Goal: Task Accomplishment & Management: Manage account settings

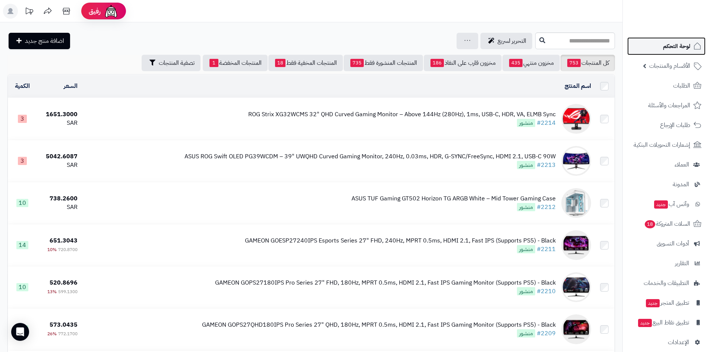
click at [666, 40] on link "لوحة التحكم" at bounding box center [666, 46] width 78 height 18
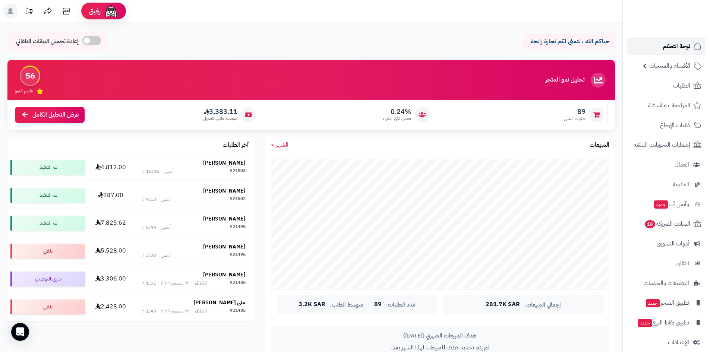
click at [652, 52] on link "لوحة التحكم" at bounding box center [666, 46] width 78 height 18
click at [665, 89] on link "الطلبات" at bounding box center [666, 86] width 78 height 18
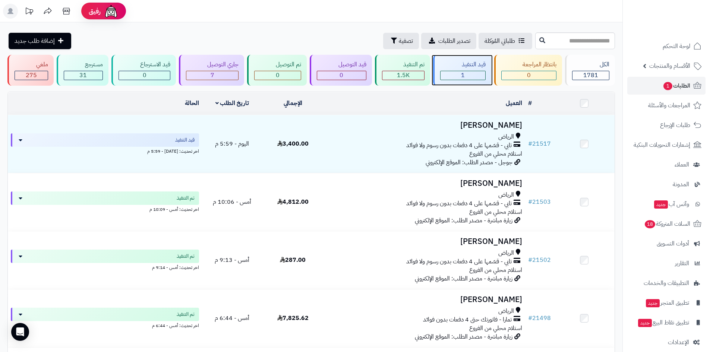
click at [451, 74] on div "1" at bounding box center [463, 75] width 45 height 9
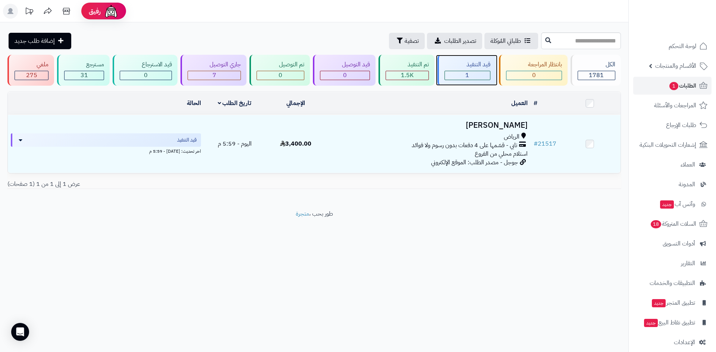
click at [454, 75] on div "1" at bounding box center [467, 75] width 45 height 9
click at [204, 71] on div "7" at bounding box center [214, 75] width 53 height 9
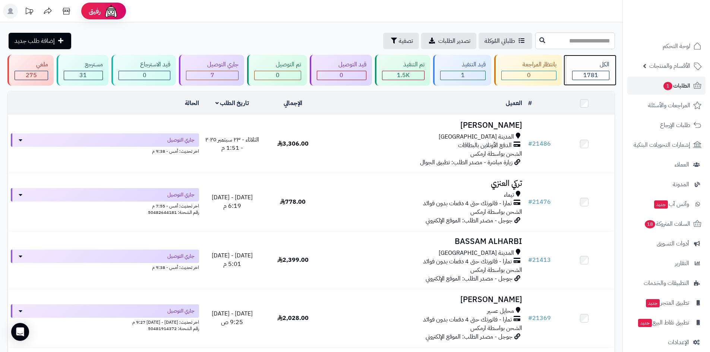
click at [579, 77] on div "1781" at bounding box center [591, 75] width 37 height 9
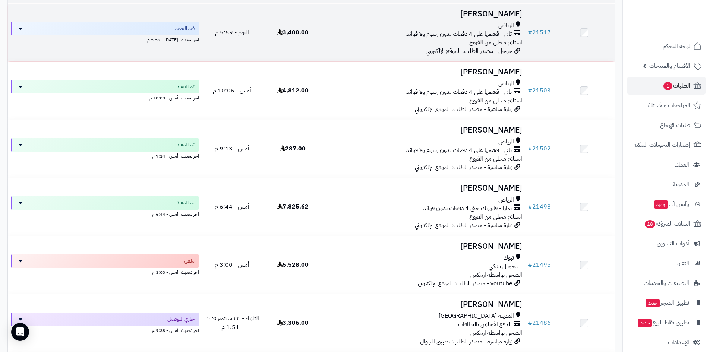
scroll to position [112, 0]
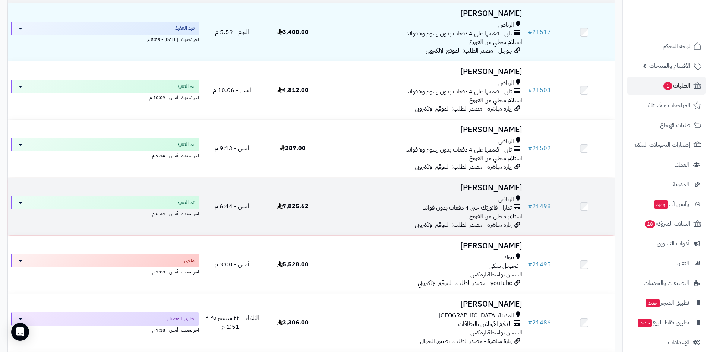
click at [507, 187] on h3 "[PERSON_NAME]" at bounding box center [424, 188] width 196 height 9
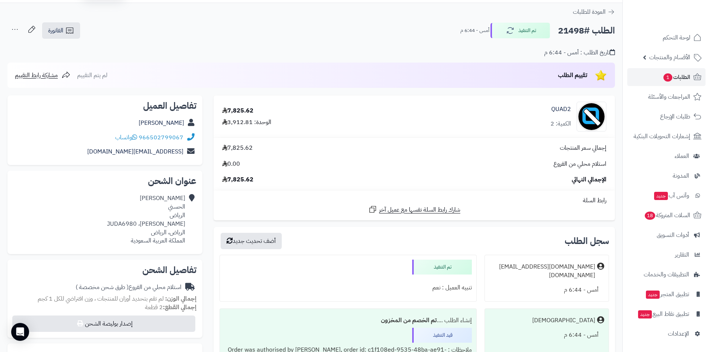
scroll to position [5, 0]
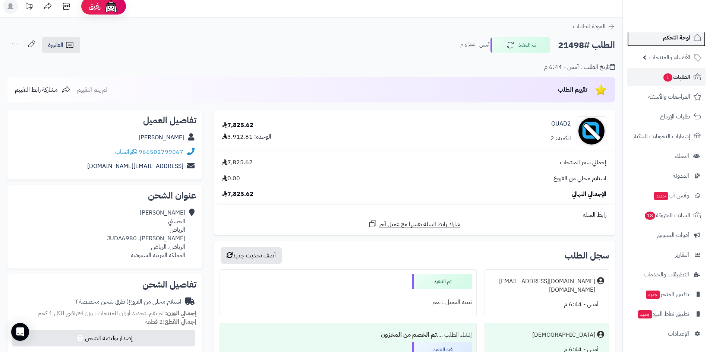
click at [667, 43] on link "لوحة التحكم" at bounding box center [666, 38] width 78 height 18
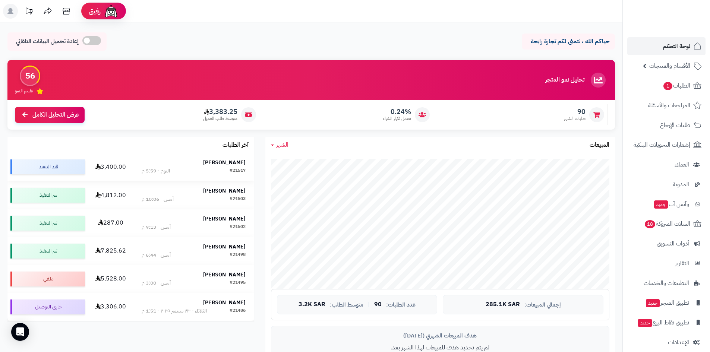
click at [215, 164] on strong "Abdulaziz Alharbi" at bounding box center [224, 163] width 43 height 8
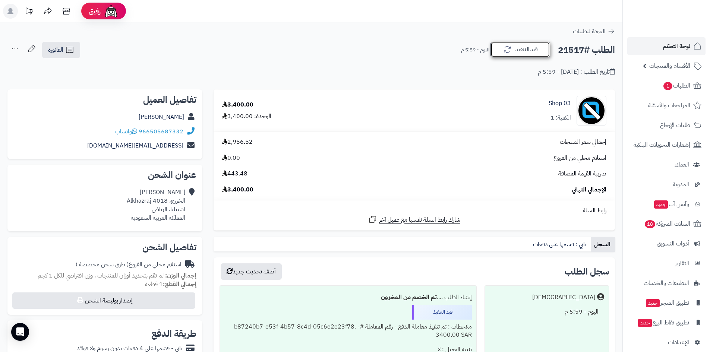
click at [507, 52] on icon "button" at bounding box center [507, 49] width 9 height 9
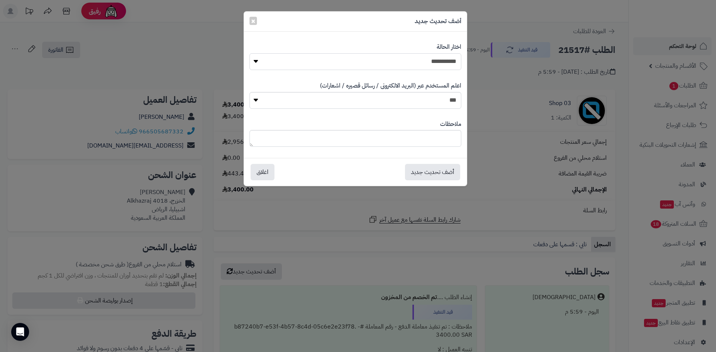
drag, startPoint x: 437, startPoint y: 59, endPoint x: 437, endPoint y: 66, distance: 7.5
click at [437, 59] on select "**********" at bounding box center [355, 61] width 212 height 17
select select "*"
click at [249, 53] on select "**********" at bounding box center [355, 61] width 212 height 17
click at [439, 169] on button "أضف تحديث جديد" at bounding box center [432, 172] width 55 height 16
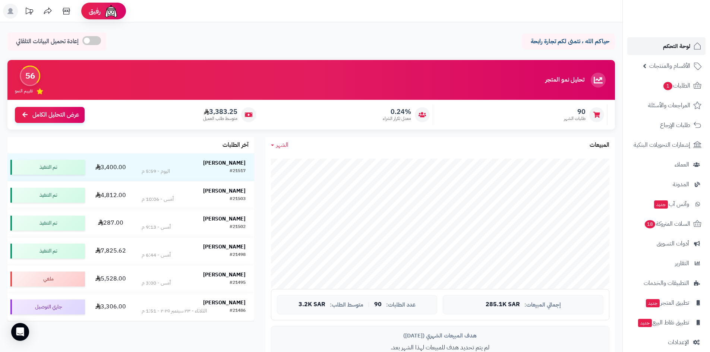
click at [686, 46] on span "لوحة التحكم" at bounding box center [676, 46] width 27 height 10
click at [651, 62] on span "الأقسام والمنتجات" at bounding box center [669, 66] width 41 height 10
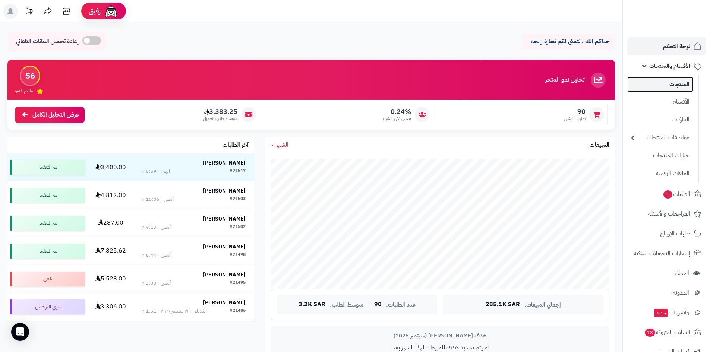
click at [666, 82] on link "المنتجات" at bounding box center [660, 84] width 66 height 15
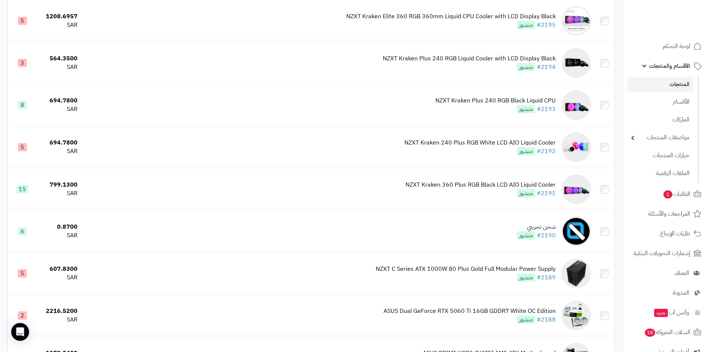
scroll to position [1007, 0]
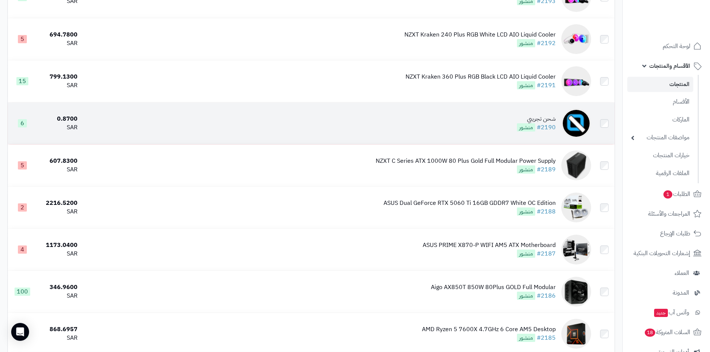
click at [549, 117] on div "شحن تجريبي" at bounding box center [536, 119] width 39 height 9
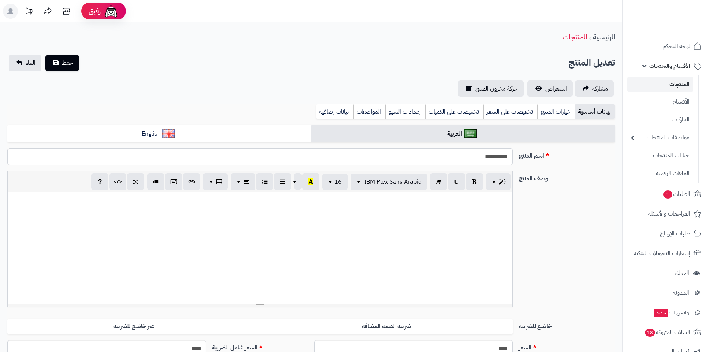
select select
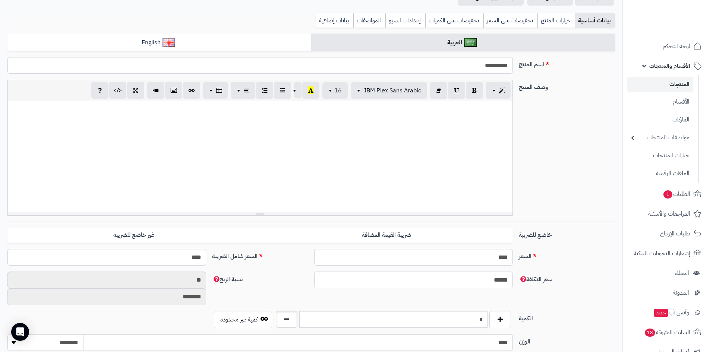
scroll to position [186, 0]
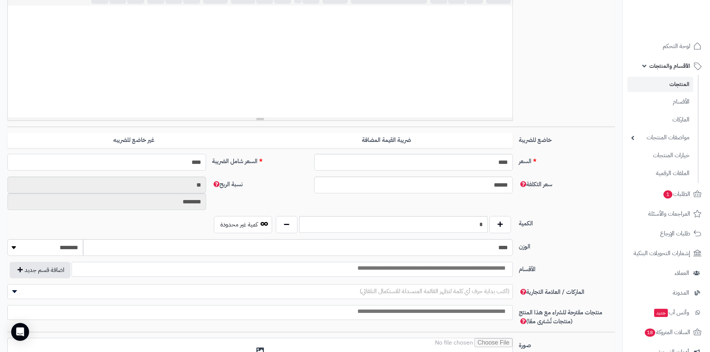
click at [177, 162] on input "****" at bounding box center [106, 162] width 199 height 17
type input "***"
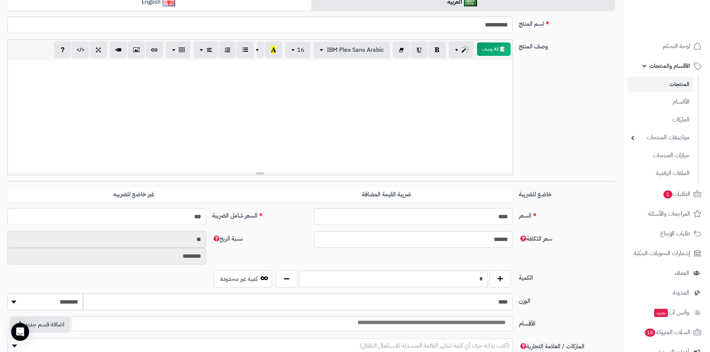
type input "**********"
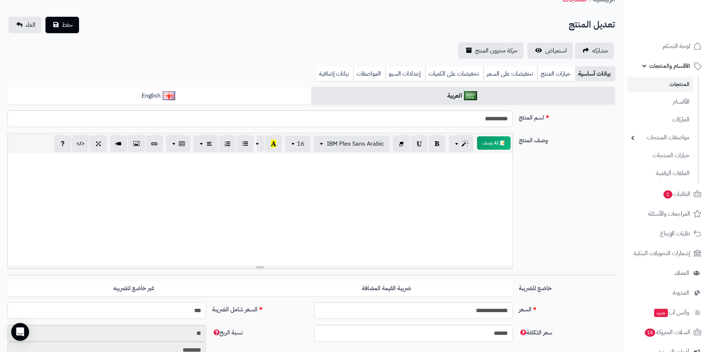
scroll to position [37, 0]
type input "***"
click at [68, 28] on span "حفظ" at bounding box center [67, 25] width 11 height 9
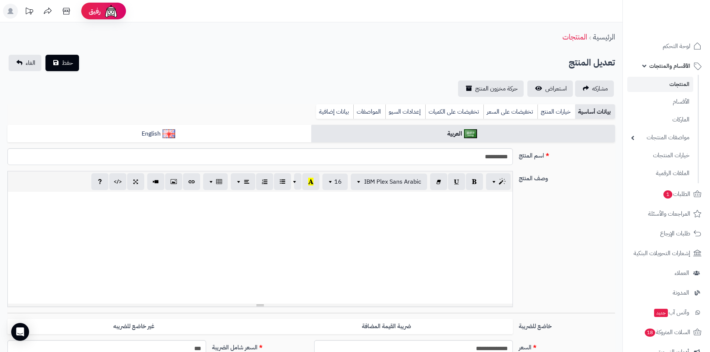
select select
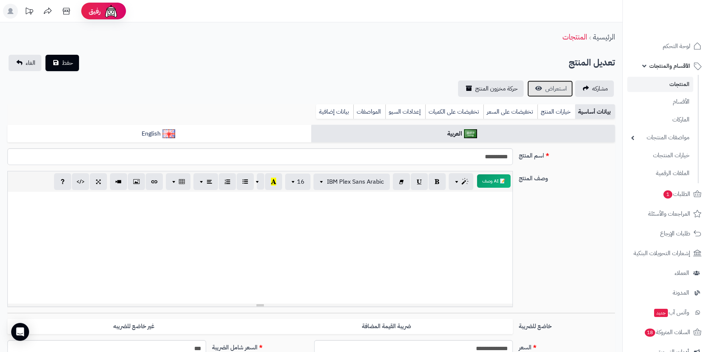
scroll to position [37, 0]
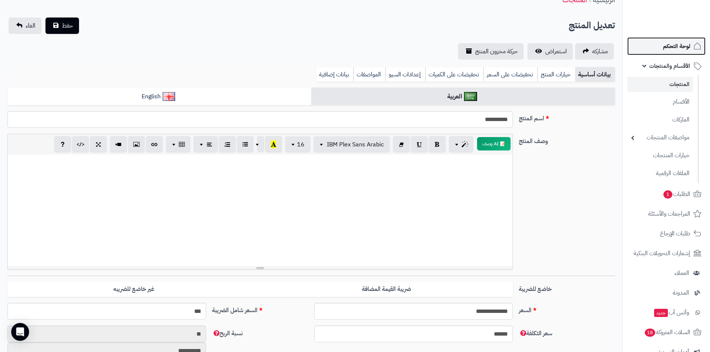
click at [649, 51] on link "لوحة التحكم" at bounding box center [666, 46] width 78 height 18
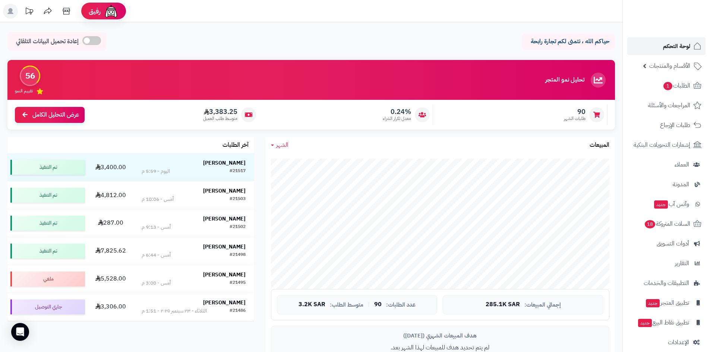
click at [659, 50] on link "لوحة التحكم" at bounding box center [666, 46] width 78 height 18
click at [655, 82] on link "الطلبات 1" at bounding box center [666, 86] width 78 height 18
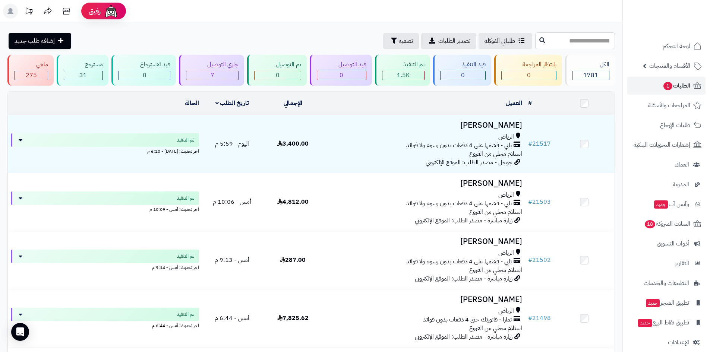
click at [535, 39] on input "text" at bounding box center [575, 40] width 80 height 17
type input "*****"
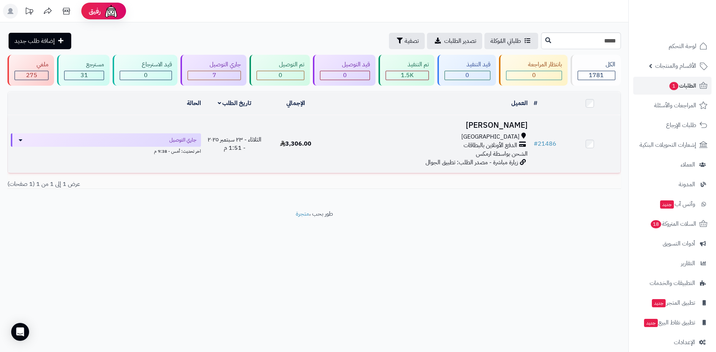
click at [495, 122] on h3 "Ibrahim Aleniezi" at bounding box center [429, 125] width 198 height 9
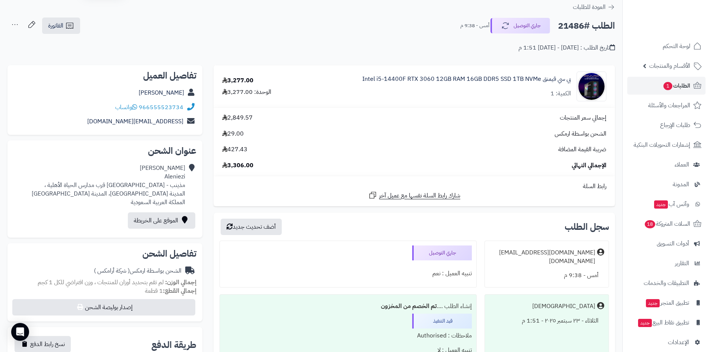
scroll to position [37, 0]
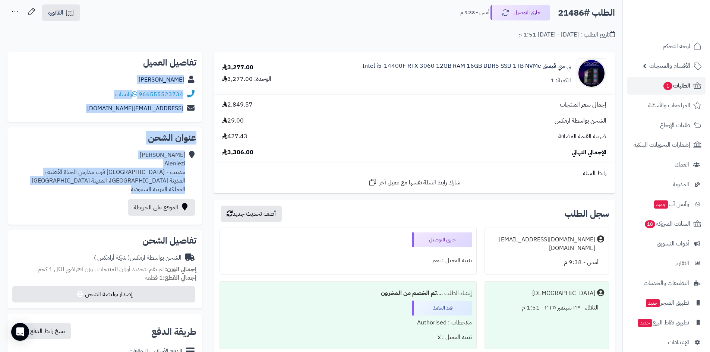
drag, startPoint x: 122, startPoint y: 192, endPoint x: 190, endPoint y: 76, distance: 134.7
click at [190, 76] on div "**********" at bounding box center [105, 282] width 206 height 460
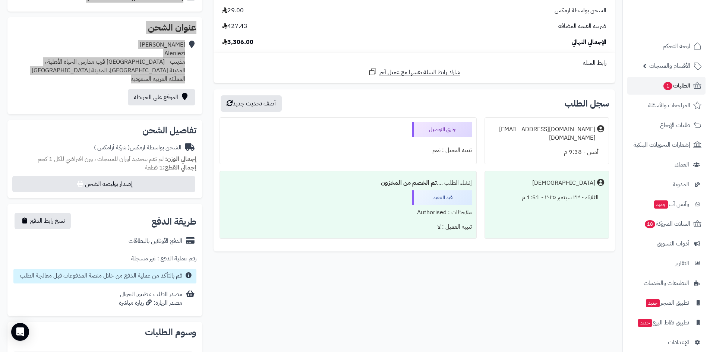
scroll to position [112, 0]
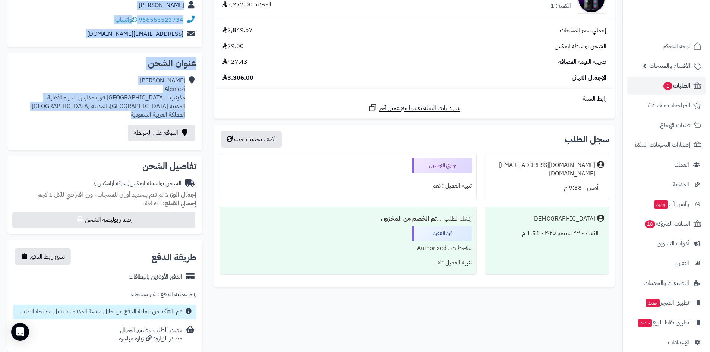
click at [117, 110] on div "[PERSON_NAME] مذينب - [GEOGRAPHIC_DATA] قرب مدارس الحياة الأهلية ، ال[GEOGRAPHI…" at bounding box center [109, 97] width 154 height 43
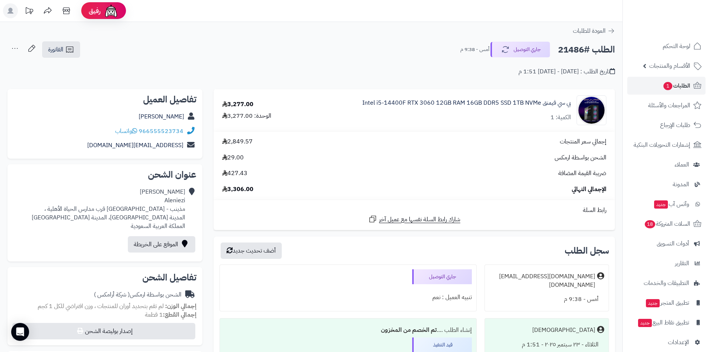
scroll to position [0, 0]
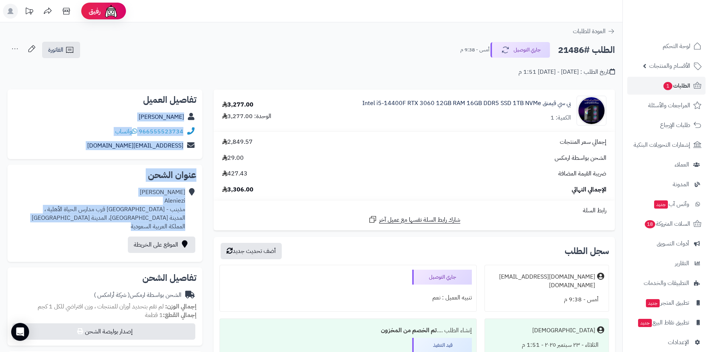
drag, startPoint x: 117, startPoint y: 116, endPoint x: 186, endPoint y: 121, distance: 68.4
click at [186, 121] on div "**********" at bounding box center [105, 319] width 206 height 460
copy div "[PERSON_NAME] 966555523734 واتساب [EMAIL_ADDRESS][DOMAIN_NAME] عنوان الشحن [PER…"
click at [681, 44] on span "لوحة التحكم" at bounding box center [676, 46] width 27 height 10
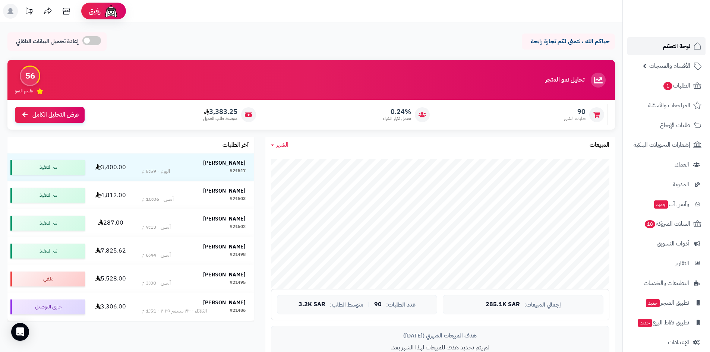
click at [674, 42] on span "لوحة التحكم" at bounding box center [676, 46] width 27 height 10
click at [670, 53] on link "لوحة التحكم" at bounding box center [666, 46] width 78 height 18
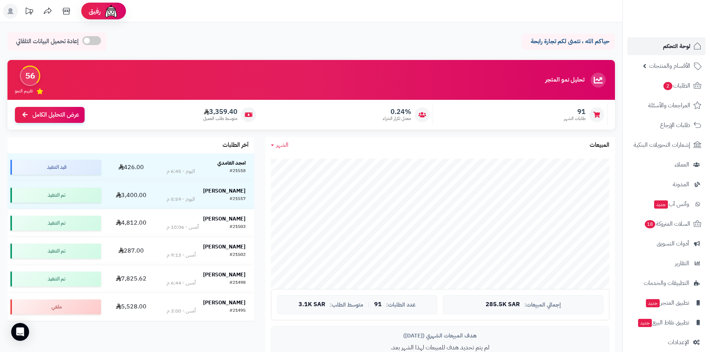
click at [648, 43] on link "لوحة التحكم" at bounding box center [666, 46] width 78 height 18
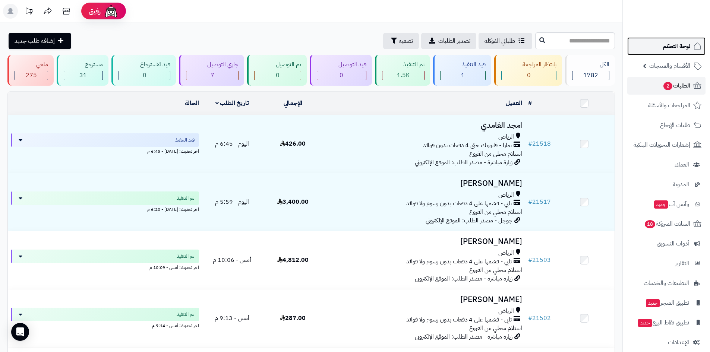
click at [665, 47] on span "لوحة التحكم" at bounding box center [676, 46] width 27 height 10
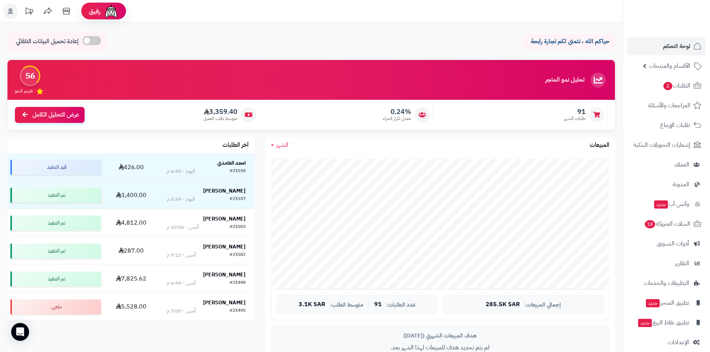
click at [662, 57] on ul "لوحة التحكم الأقسام والمنتجات المنتجات الأقسام الماركات مواصفات المنتجات مواصفا…" at bounding box center [666, 194] width 87 height 314
click at [663, 47] on link "لوحة التحكم" at bounding box center [666, 46] width 78 height 18
click at [661, 48] on link "لوحة التحكم" at bounding box center [666, 46] width 78 height 18
click at [673, 44] on span "لوحة التحكم" at bounding box center [676, 46] width 27 height 10
click at [658, 37] on nav "لوحة التحكم الأقسام والمنتجات المنتجات الأقسام الماركات مواصفات المنتجات مواصفا…" at bounding box center [667, 185] width 88 height 352
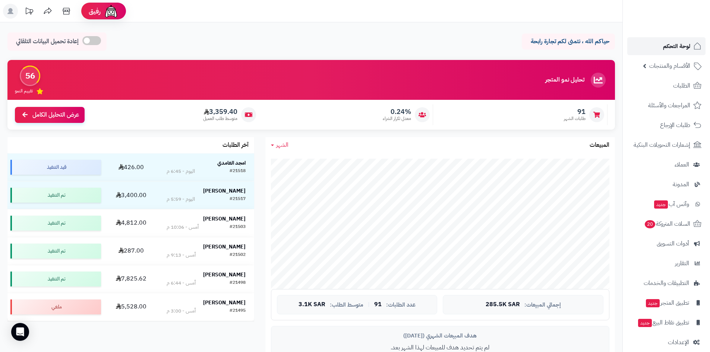
click at [654, 48] on link "لوحة التحكم" at bounding box center [666, 46] width 78 height 18
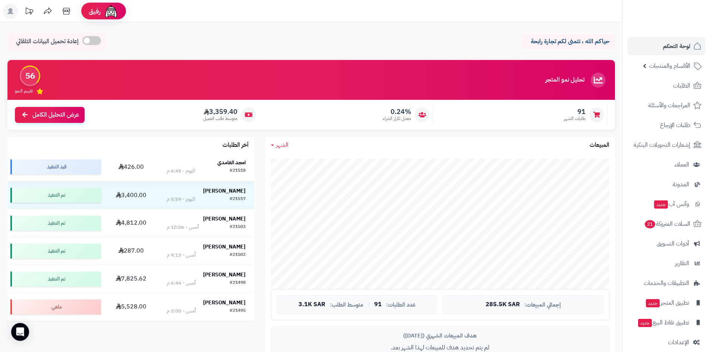
click at [218, 167] on div "#21518 [DATE] - 6:45 م" at bounding box center [206, 170] width 79 height 7
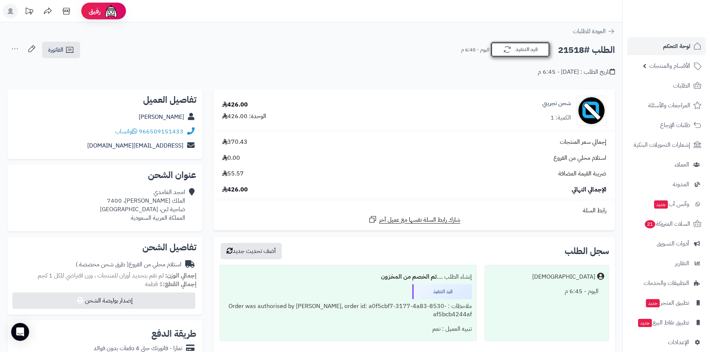
click at [511, 46] on icon "button" at bounding box center [507, 49] width 9 height 9
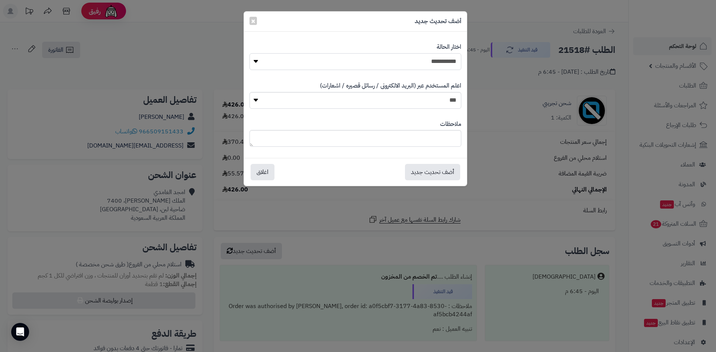
click at [430, 69] on select "**********" at bounding box center [355, 61] width 212 height 17
select select "*"
click at [249, 53] on select "**********" at bounding box center [355, 61] width 212 height 17
click at [454, 167] on button "أضف تحديث جديد" at bounding box center [432, 172] width 55 height 16
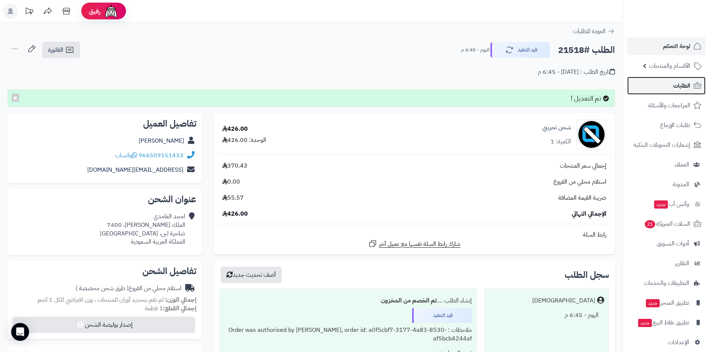
click at [673, 79] on link "الطلبات" at bounding box center [666, 86] width 78 height 18
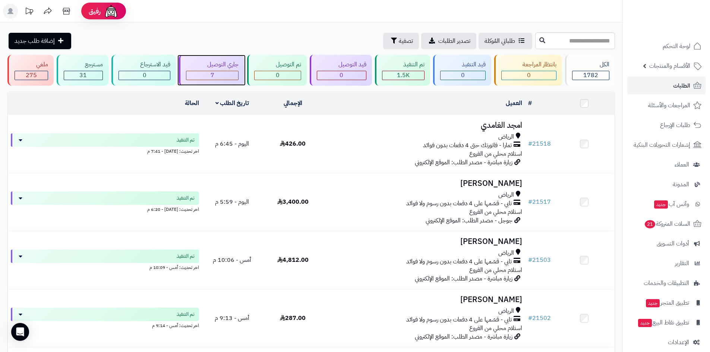
click at [208, 71] on div "7" at bounding box center [212, 75] width 52 height 9
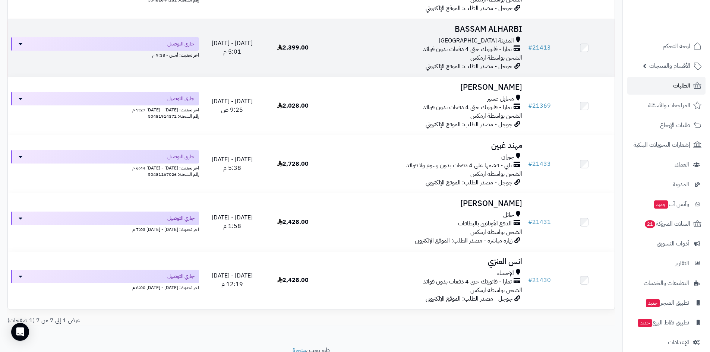
scroll to position [242, 0]
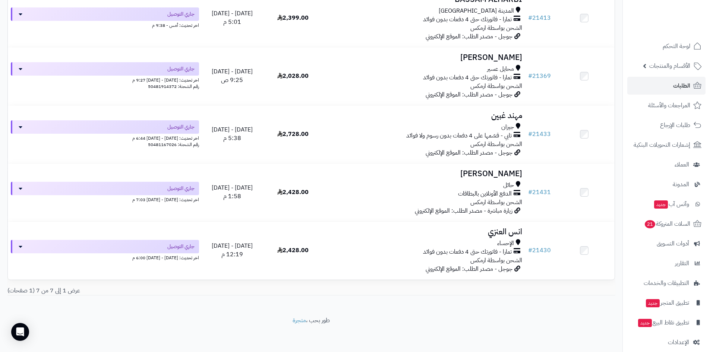
drag, startPoint x: 508, startPoint y: 233, endPoint x: 544, endPoint y: 282, distance: 60.7
click at [544, 290] on div "عرض 1 إلى 7 من 7 (1 صفحات)" at bounding box center [311, 291] width 619 height 9
click at [668, 41] on link "لوحة التحكم" at bounding box center [666, 46] width 78 height 18
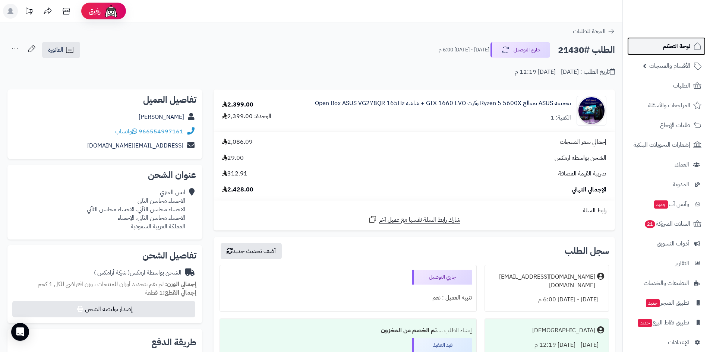
click at [675, 40] on link "لوحة التحكم" at bounding box center [666, 46] width 78 height 18
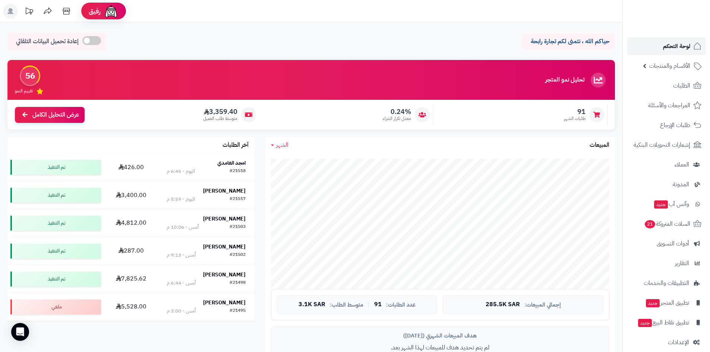
click at [664, 47] on span "لوحة التحكم" at bounding box center [676, 46] width 27 height 10
